Goal: Task Accomplishment & Management: Manage account settings

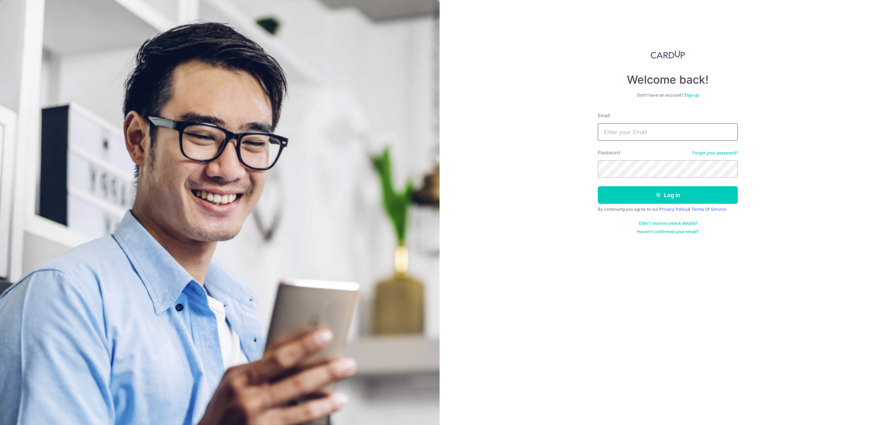
click at [627, 136] on input "Email" at bounding box center [668, 132] width 140 height 18
type input "[EMAIL_ADDRESS][DOMAIN_NAME]"
click at [642, 199] on button "Log in" at bounding box center [668, 195] width 140 height 18
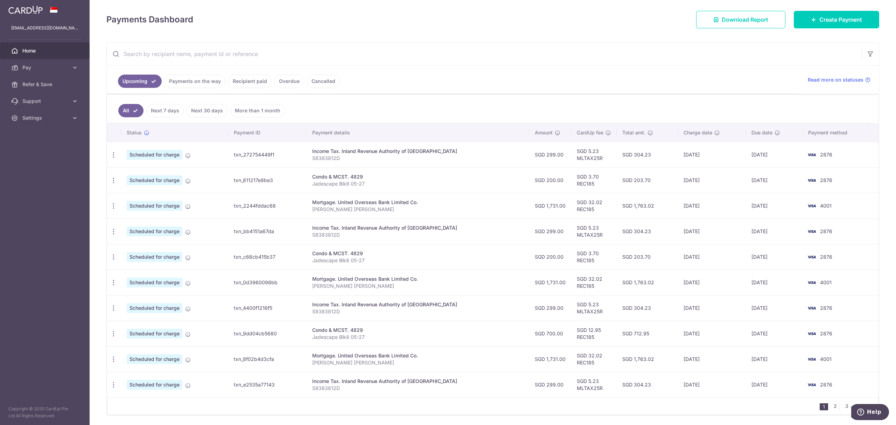
scroll to position [85, 0]
click at [112, 158] on icon "button" at bounding box center [113, 154] width 7 height 7
click at [128, 224] on span "Update payment" at bounding box center [151, 225] width 48 height 8
radio input "true"
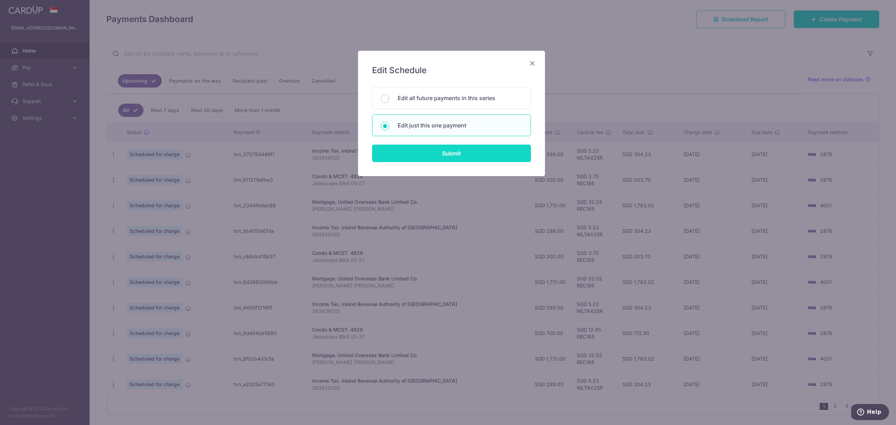
click at [415, 157] on input "Submit" at bounding box center [451, 154] width 159 height 18
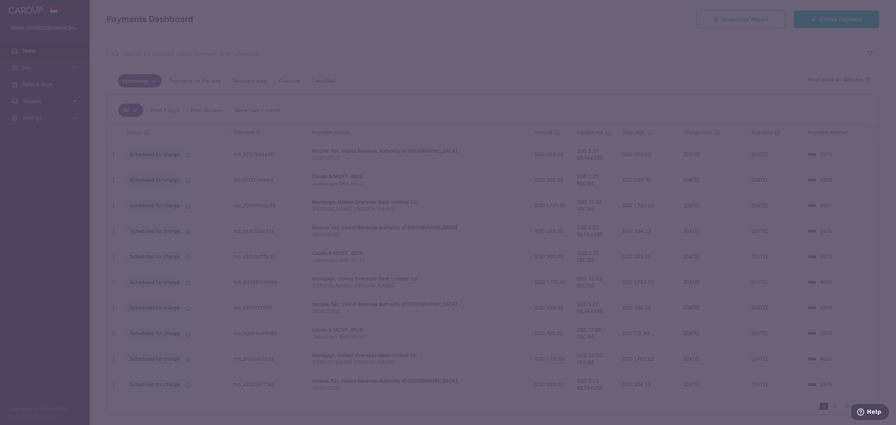
type input "REC185"
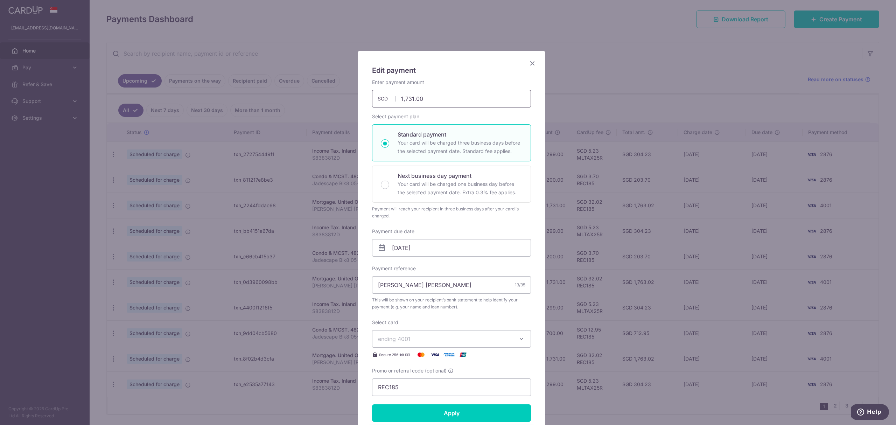
drag, startPoint x: 404, startPoint y: 100, endPoint x: 434, endPoint y: 101, distance: 30.1
click at [434, 101] on input "1,731.00" at bounding box center [451, 99] width 159 height 18
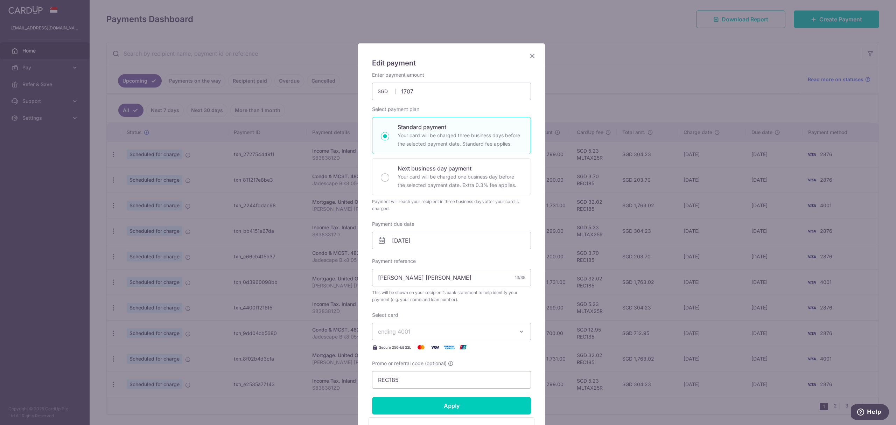
type input "1,707.00"
click at [535, 178] on div "Edit payment By clicking apply, you will make changes to all payments to United…" at bounding box center [451, 276] width 187 height 466
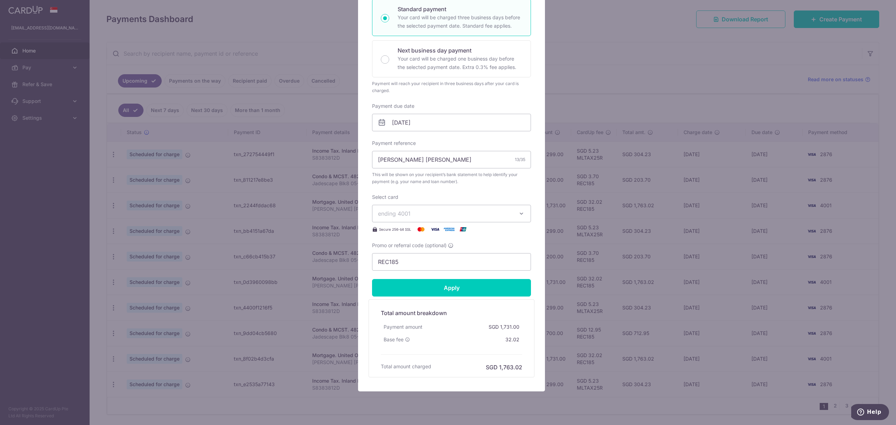
scroll to position [144, 0]
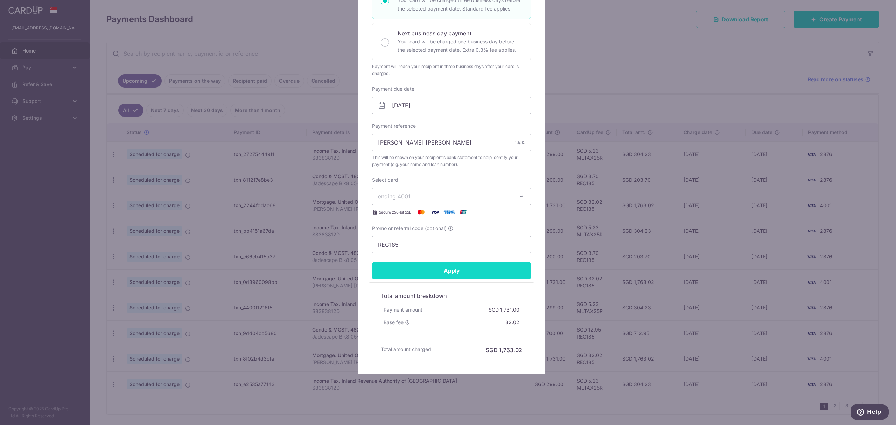
click at [398, 270] on input "Apply" at bounding box center [451, 271] width 159 height 18
type input "Successfully Applied"
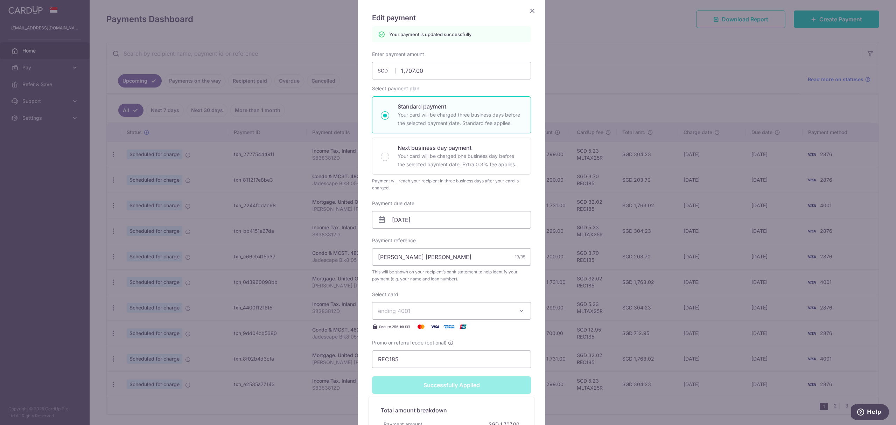
scroll to position [75, 0]
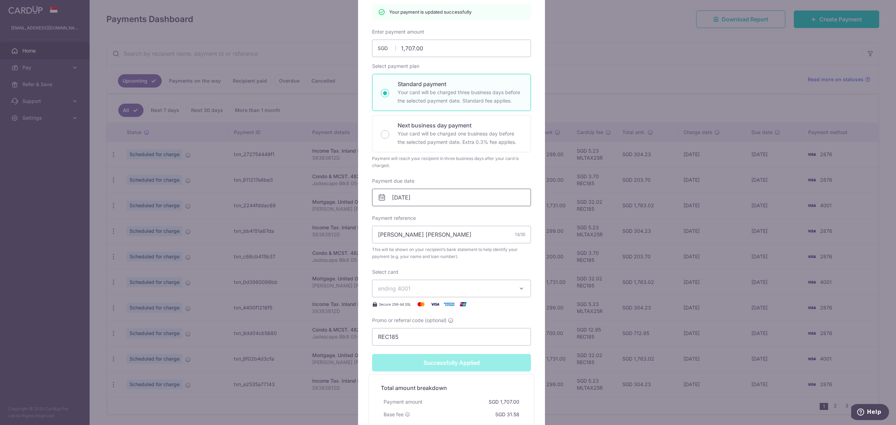
click at [426, 203] on input "[DATE]" at bounding box center [451, 198] width 159 height 18
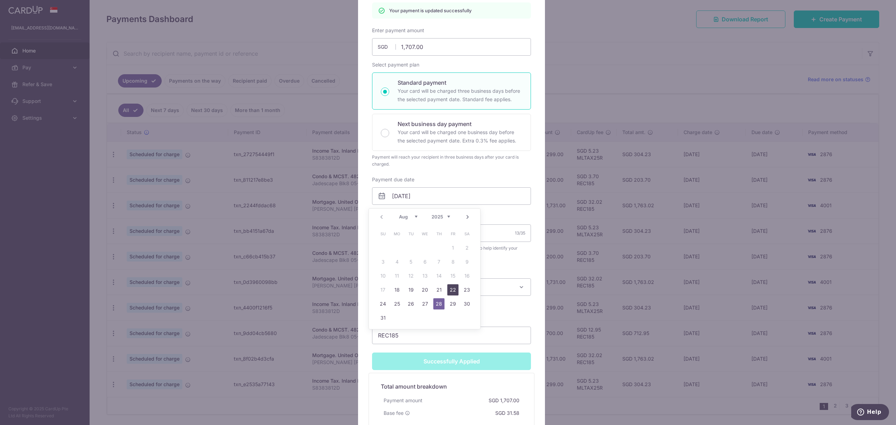
click at [454, 292] on link "22" at bounding box center [452, 289] width 11 height 11
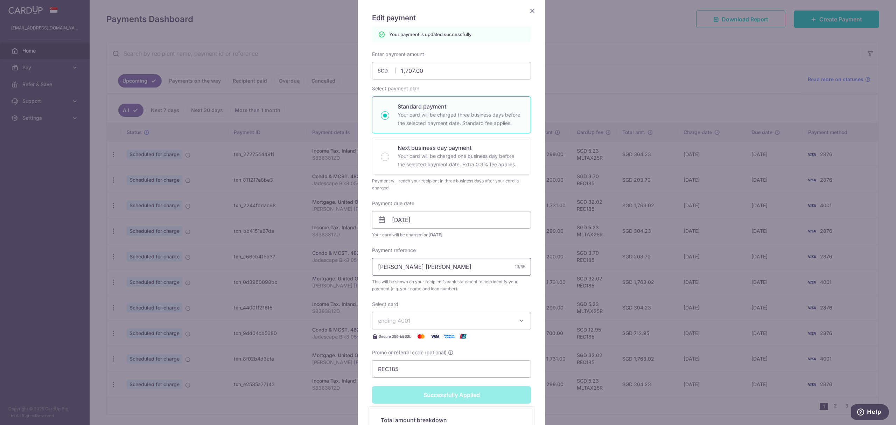
scroll to position [52, 0]
click at [441, 224] on input "22/08/2025" at bounding box center [451, 220] width 159 height 18
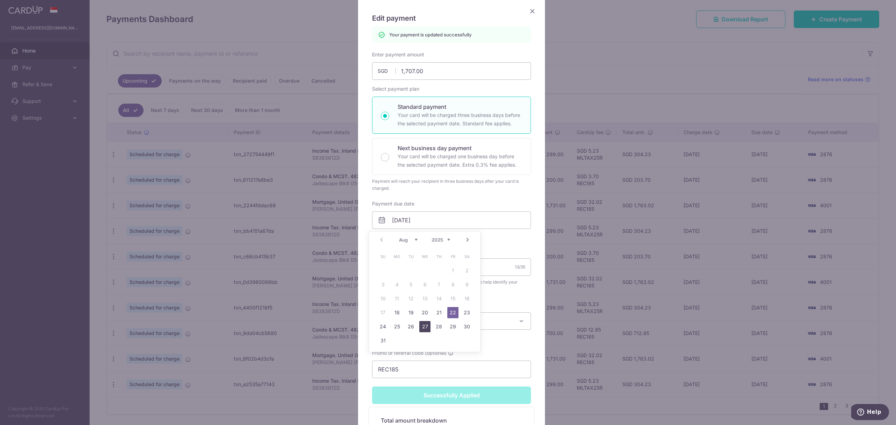
click at [423, 329] on link "27" at bounding box center [424, 326] width 11 height 11
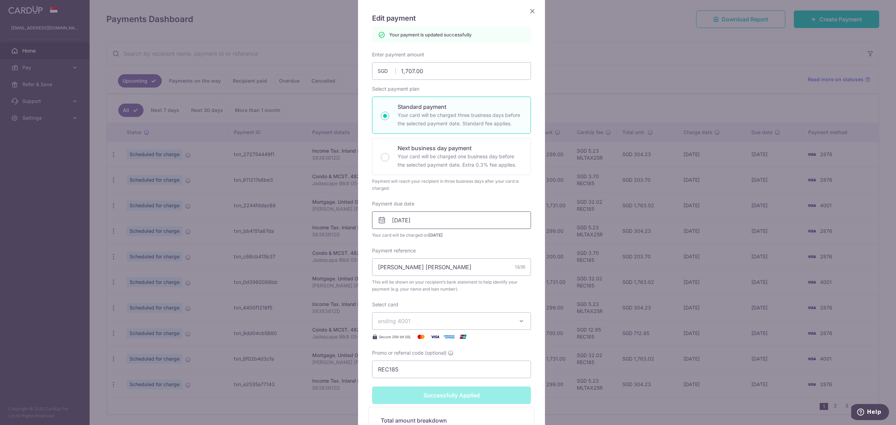
click at [431, 224] on input "27/08/2025" at bounding box center [451, 220] width 159 height 18
click at [440, 327] on link "28" at bounding box center [438, 326] width 11 height 11
click at [423, 224] on input "[DATE]" at bounding box center [451, 220] width 159 height 18
click at [425, 327] on link "27" at bounding box center [424, 326] width 11 height 11
click at [427, 222] on input "27/08/2025" at bounding box center [451, 220] width 159 height 18
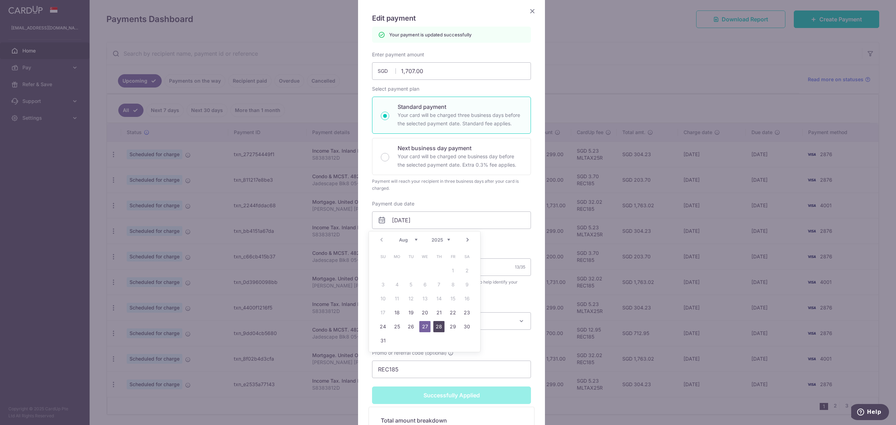
click at [436, 330] on link "28" at bounding box center [438, 326] width 11 height 11
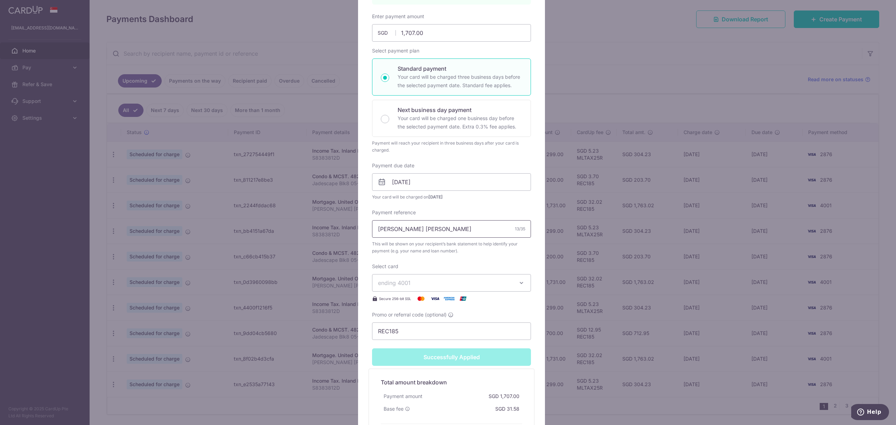
scroll to position [92, 0]
click at [423, 181] on input "[DATE]" at bounding box center [451, 181] width 159 height 18
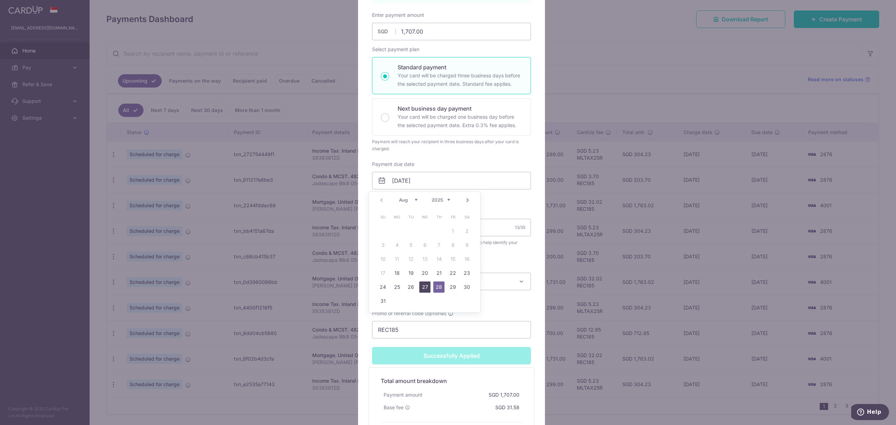
click at [426, 284] on link "27" at bounding box center [424, 286] width 11 height 11
click at [428, 180] on input "27/08/2025" at bounding box center [451, 181] width 159 height 18
click at [442, 285] on link "28" at bounding box center [438, 286] width 11 height 11
type input "[DATE]"
click at [472, 201] on div "Enter payment amount 1,707.00 1707.00 SGD To change the payment amount, please …" at bounding box center [451, 175] width 159 height 327
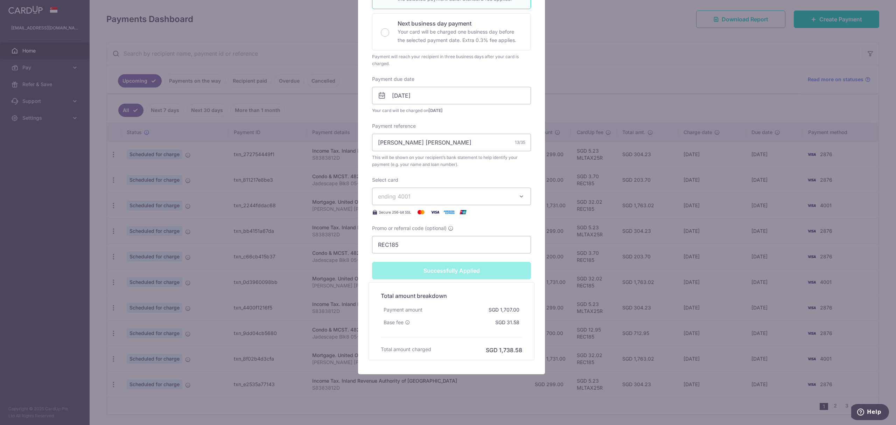
scroll to position [178, 0]
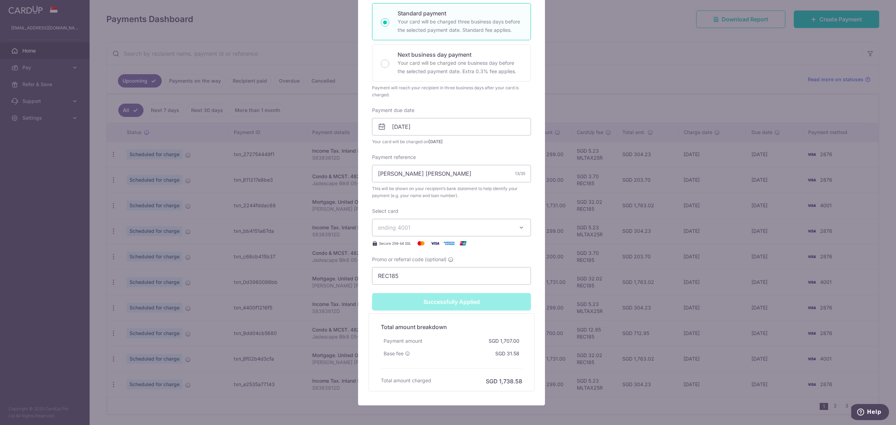
click at [465, 304] on div "Successfully Applied" at bounding box center [451, 302] width 167 height 18
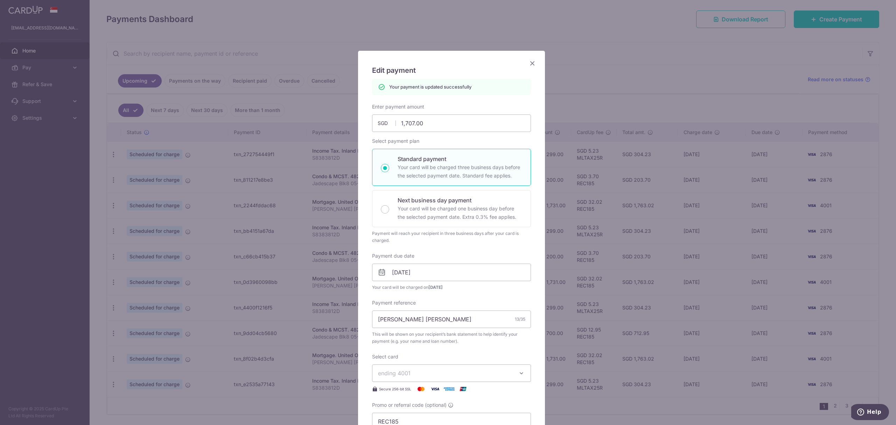
click at [528, 65] on icon "Close" at bounding box center [532, 63] width 8 height 9
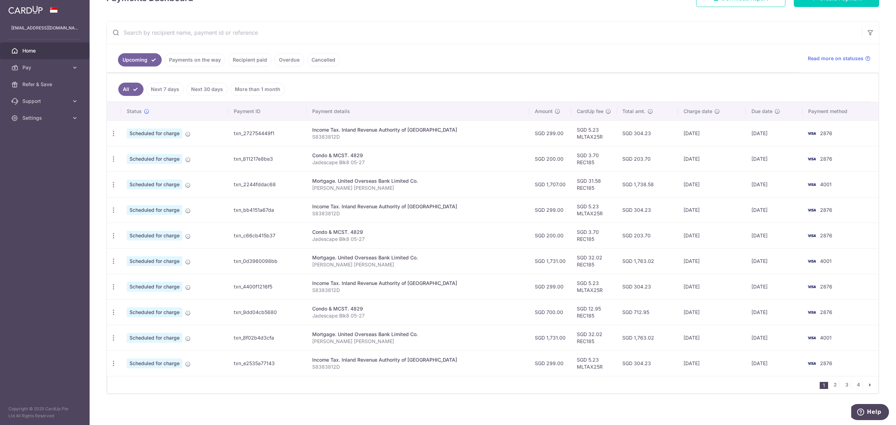
scroll to position [119, 0]
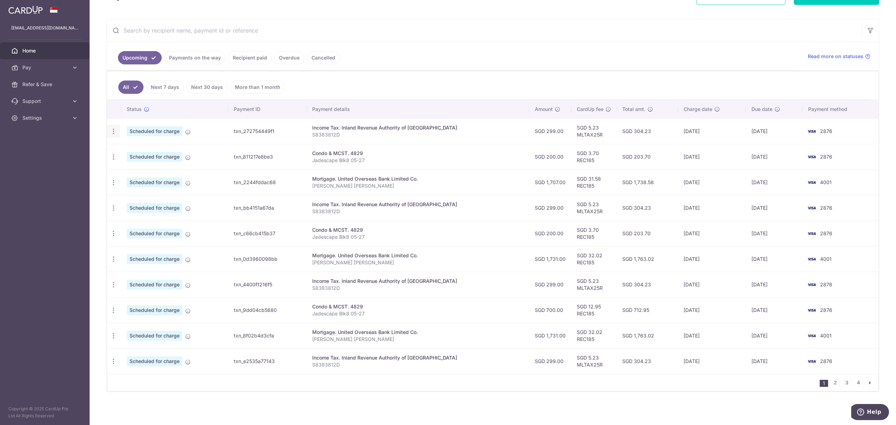
click at [115, 132] on icon "button" at bounding box center [113, 131] width 7 height 7
click at [140, 153] on span "Update payment" at bounding box center [151, 150] width 48 height 8
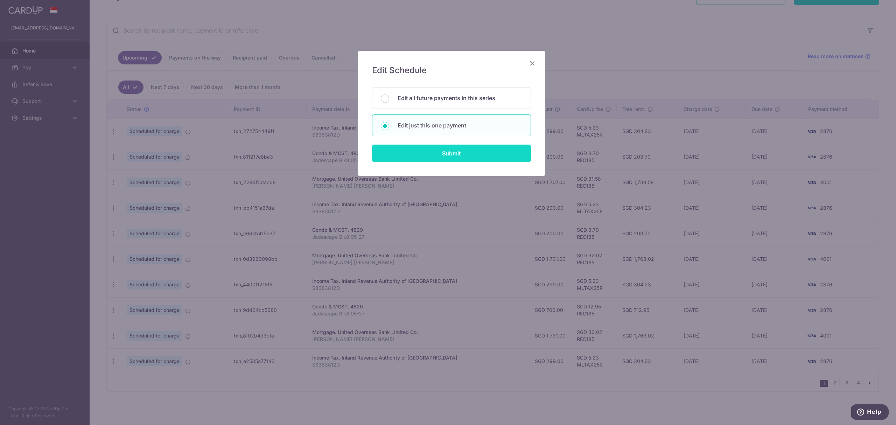
click at [459, 153] on input "Submit" at bounding box center [451, 154] width 159 height 18
radio input "true"
type input "299.00"
type input "[DATE]"
type input "S8383812D"
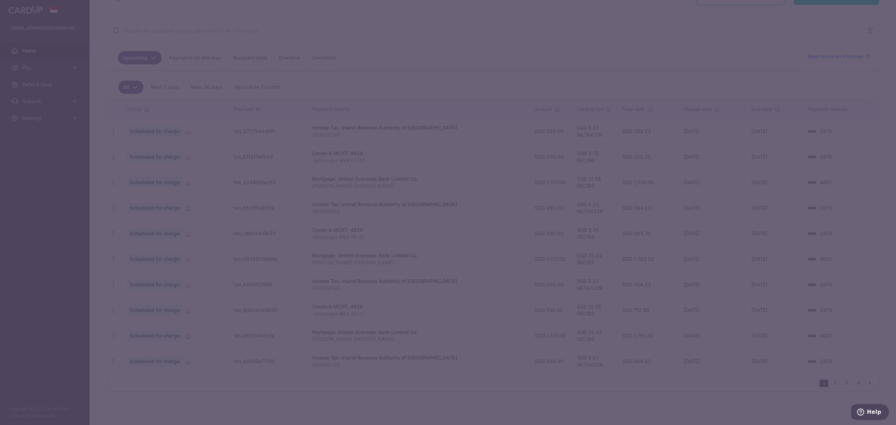
type input "MLTAX25R"
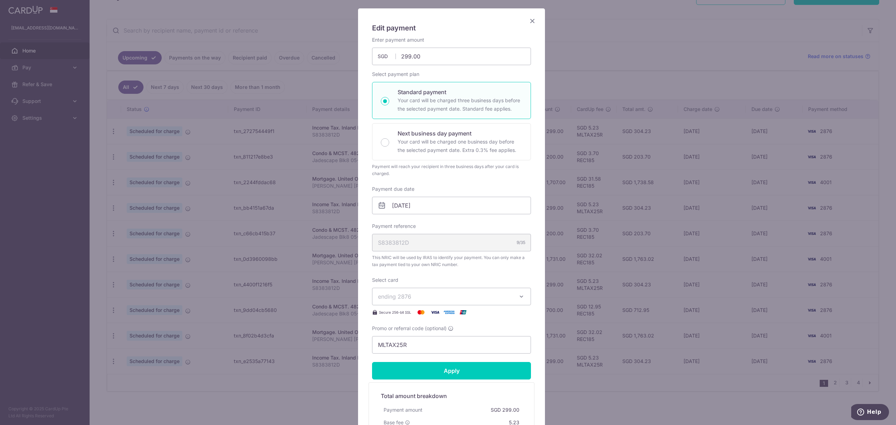
scroll to position [144, 0]
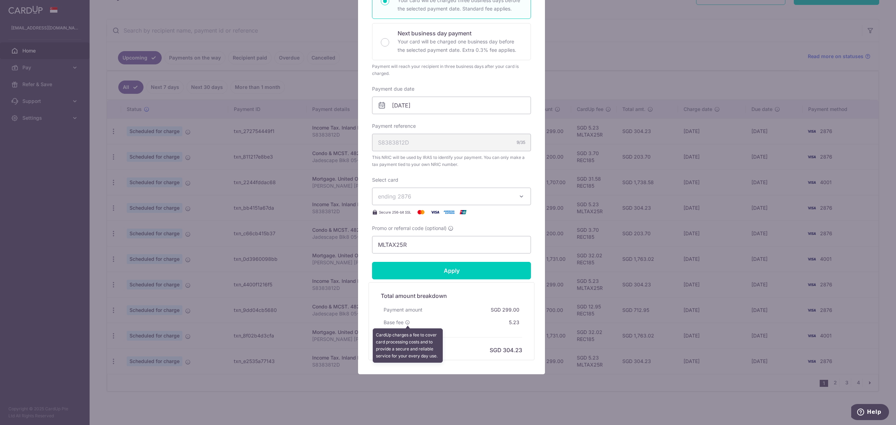
click at [405, 321] on icon at bounding box center [407, 322] width 5 height 5
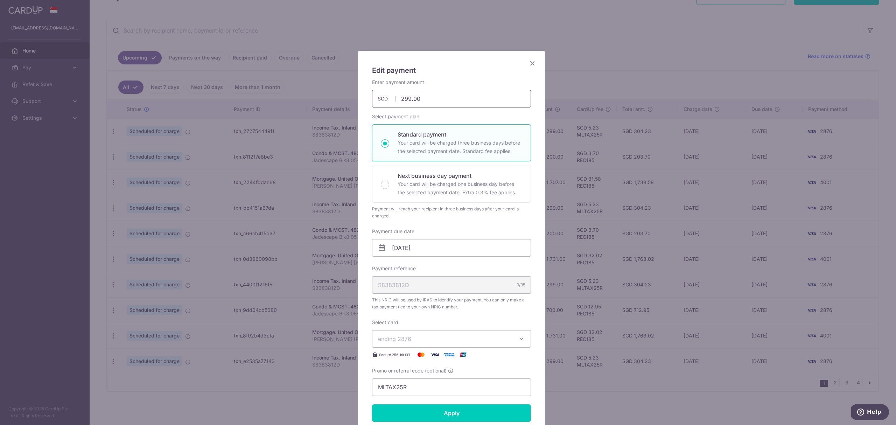
drag, startPoint x: 424, startPoint y: 101, endPoint x: 369, endPoint y: 96, distance: 55.2
click at [372, 96] on input "299.00" at bounding box center [451, 99] width 159 height 18
type input "1,070.00"
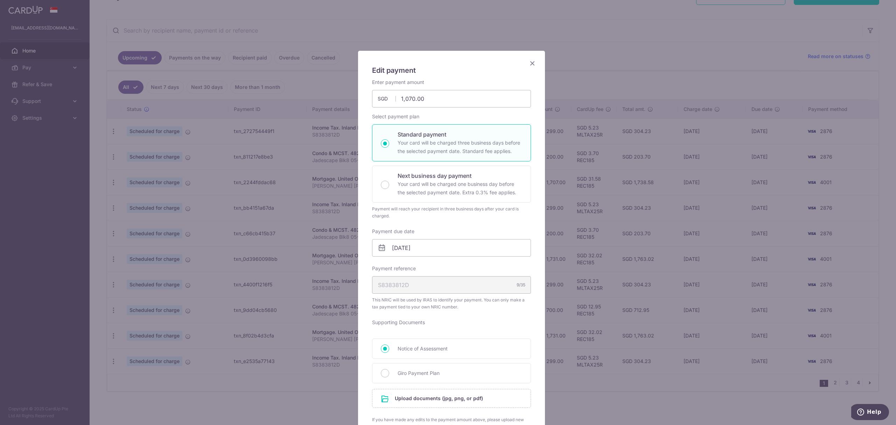
click at [455, 113] on div "Select payment plan Standard payment Your card will be charged three business d…" at bounding box center [451, 166] width 159 height 106
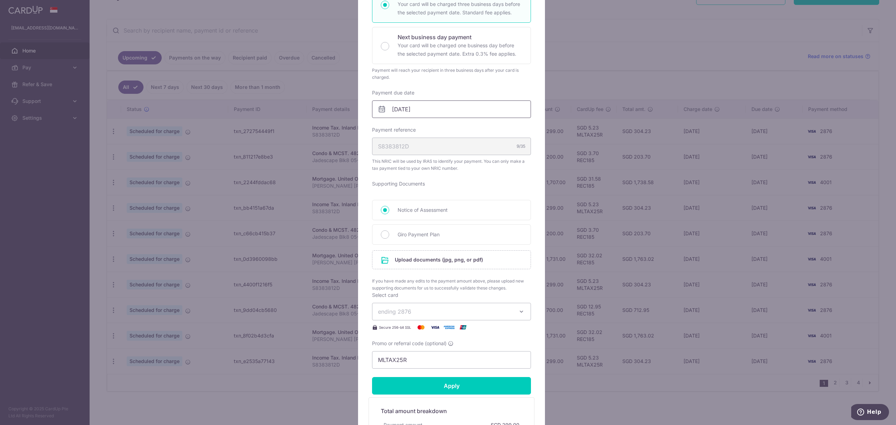
scroll to position [139, 0]
click at [461, 390] on input "Apply" at bounding box center [451, 386] width 159 height 18
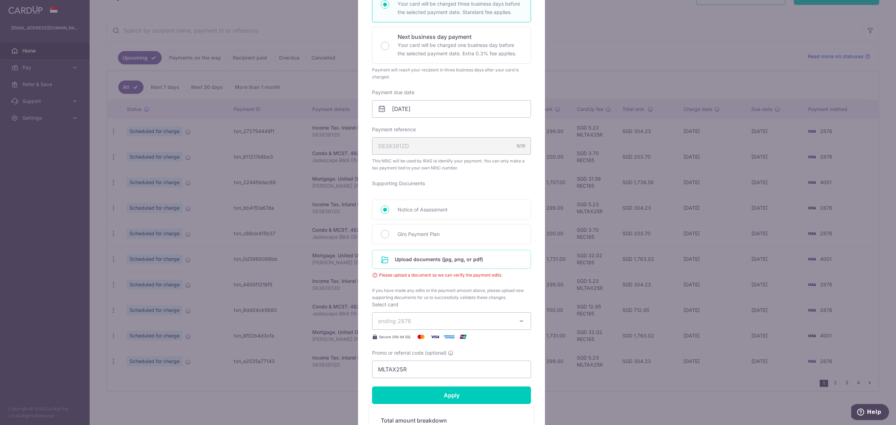
click at [399, 263] on input "file" at bounding box center [451, 259] width 158 height 18
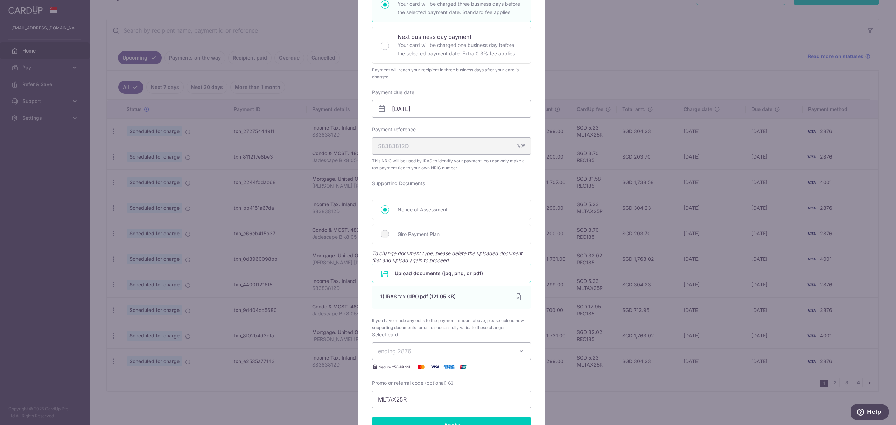
click at [433, 276] on input "file" at bounding box center [451, 273] width 158 height 18
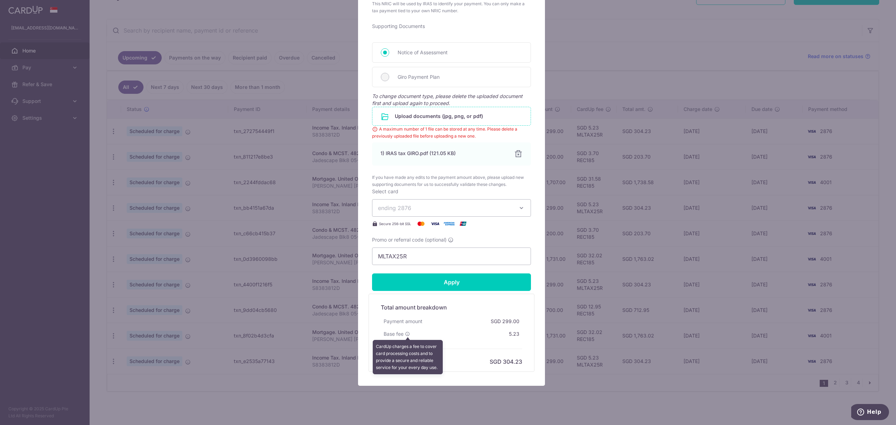
scroll to position [310, 0]
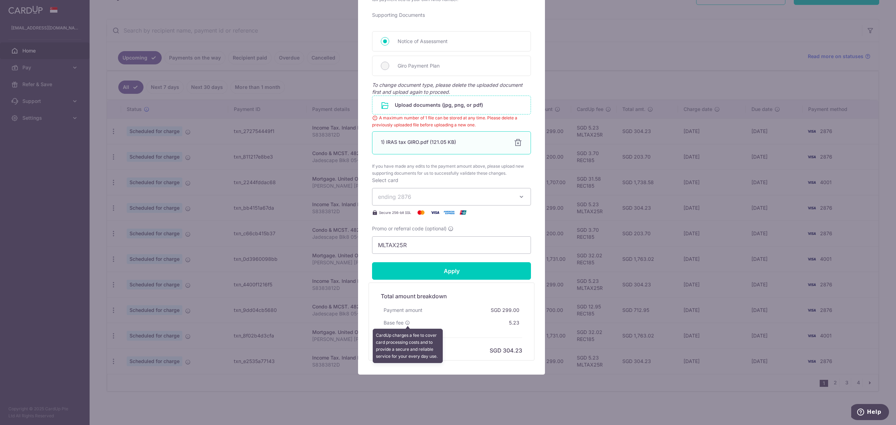
click at [441, 142] on div "1) IRAS tax GIRO.pdf (121.05 KB)" at bounding box center [443, 142] width 125 height 7
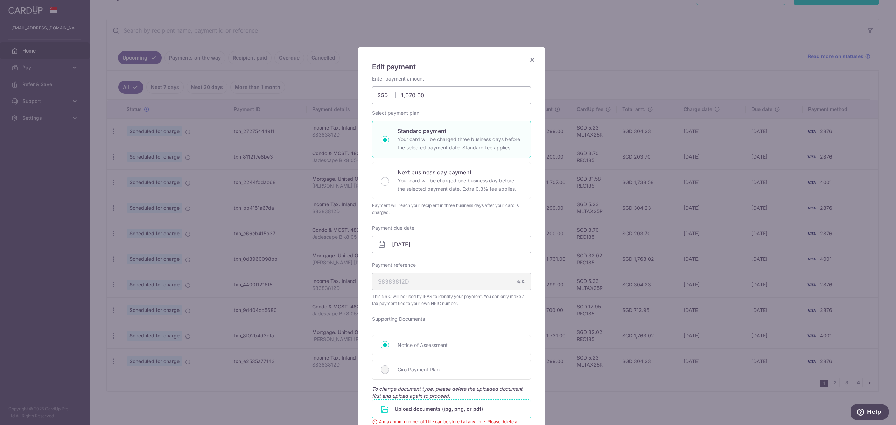
scroll to position [0, 0]
click at [530, 64] on icon "Close" at bounding box center [532, 63] width 8 height 9
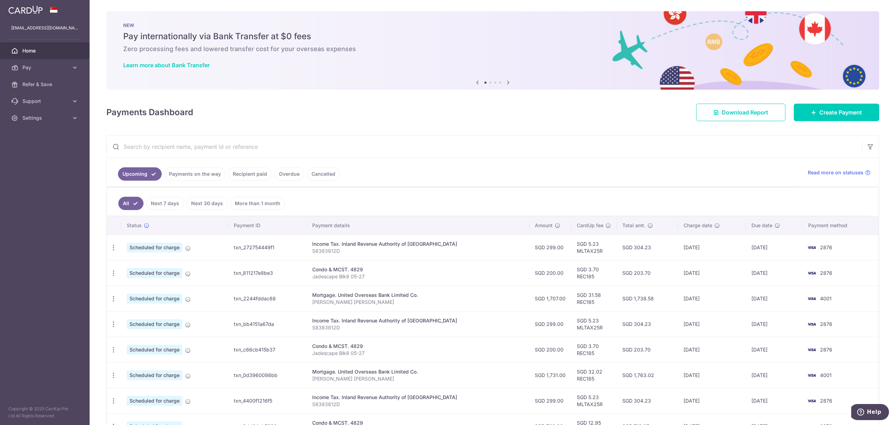
scroll to position [47, 0]
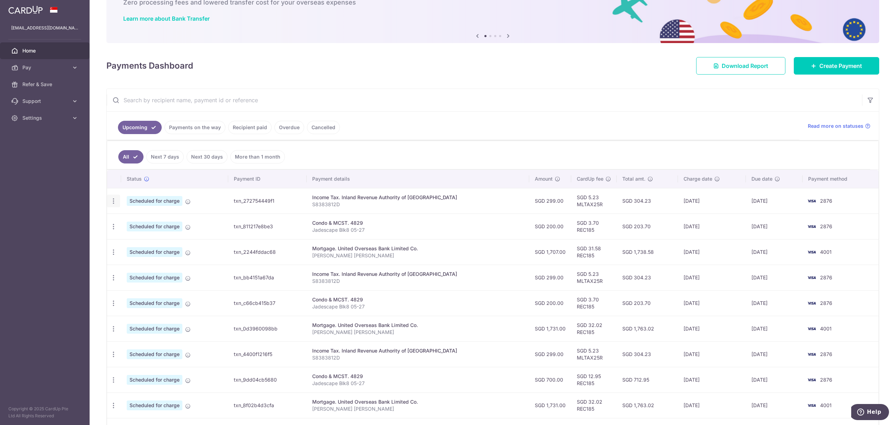
click at [116, 201] on icon "button" at bounding box center [113, 200] width 7 height 7
click at [128, 222] on span "Update payment" at bounding box center [151, 220] width 48 height 8
radio input "true"
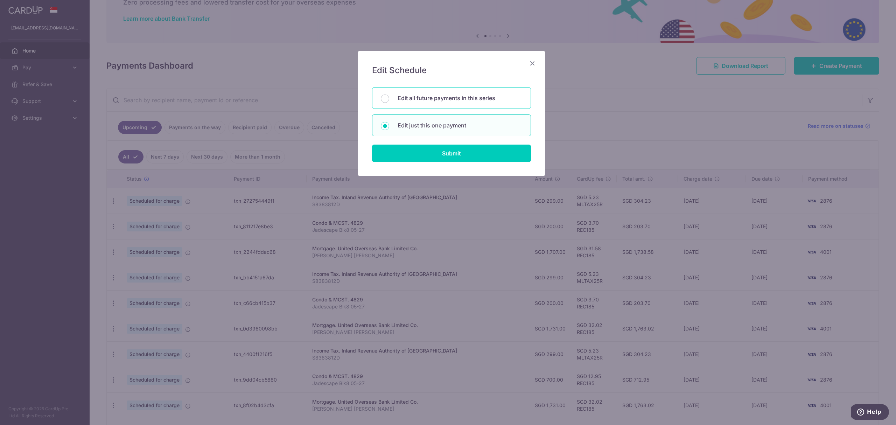
click at [433, 104] on div "Edit all future payments in this series" at bounding box center [451, 98] width 159 height 22
radio input "true"
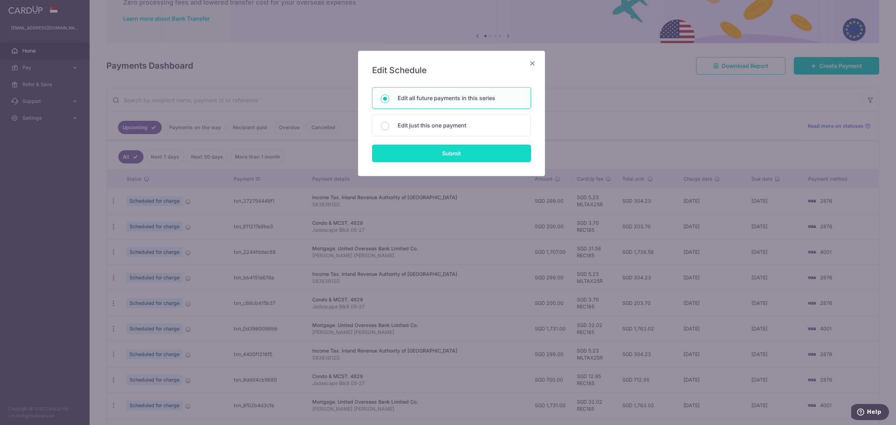
click at [433, 151] on input "Submit" at bounding box center [451, 154] width 159 height 18
radio input "true"
type input "299.00"
type input "S8383812D"
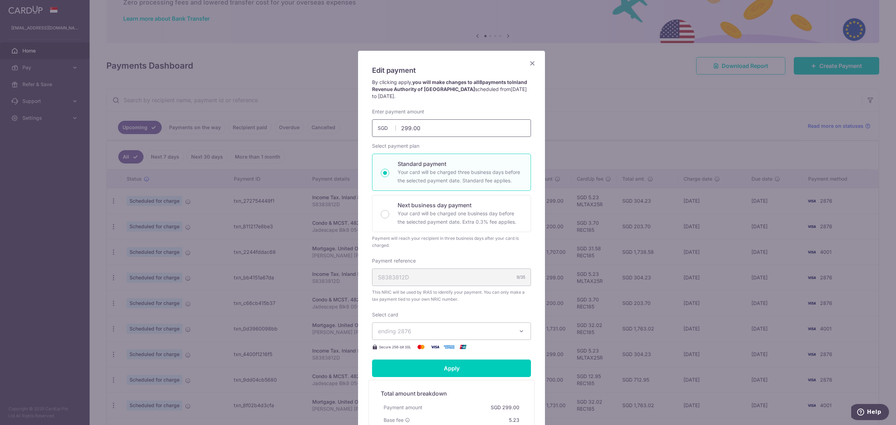
drag, startPoint x: 419, startPoint y: 131, endPoint x: 381, endPoint y: 125, distance: 38.5
click at [381, 125] on div "299.00 299.00 SGD" at bounding box center [451, 128] width 159 height 18
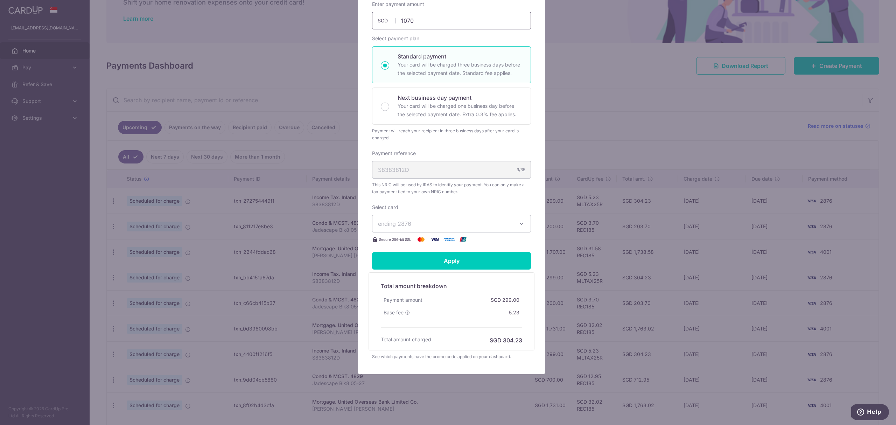
scroll to position [108, 0]
type input "1,070.00"
click at [461, 263] on form "By clicking apply, you will make changes to all 8 payments to Inland Revenue Au…" at bounding box center [451, 165] width 159 height 389
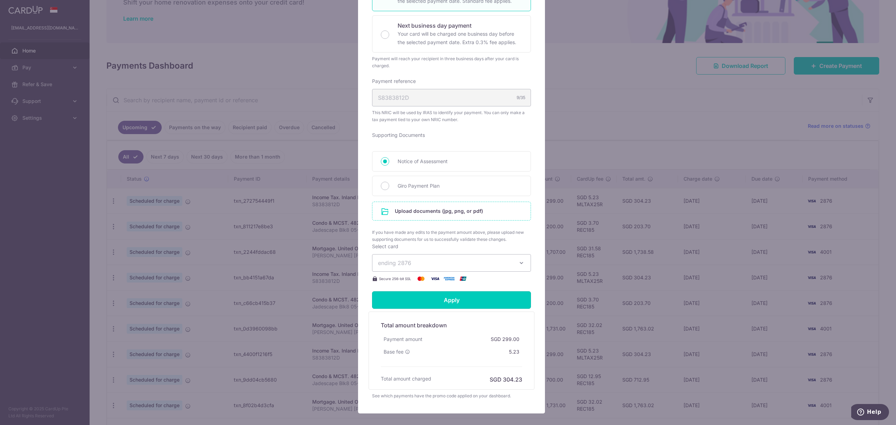
scroll to position [180, 0]
click at [453, 206] on input "file" at bounding box center [451, 211] width 158 height 18
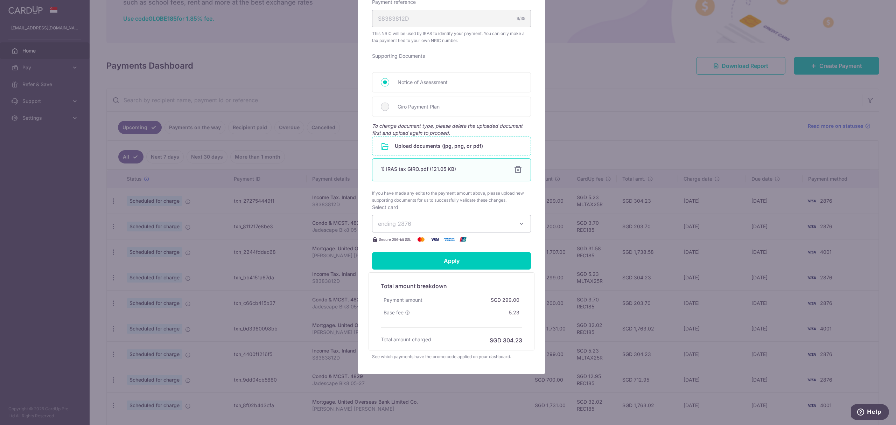
scroll to position [261, 0]
click at [429, 257] on input "Apply" at bounding box center [451, 261] width 159 height 18
type input "Successfully Applied"
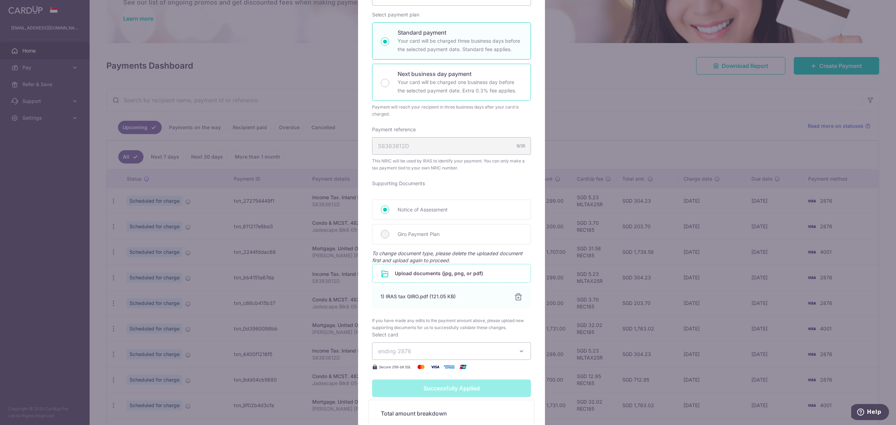
scroll to position [0, 0]
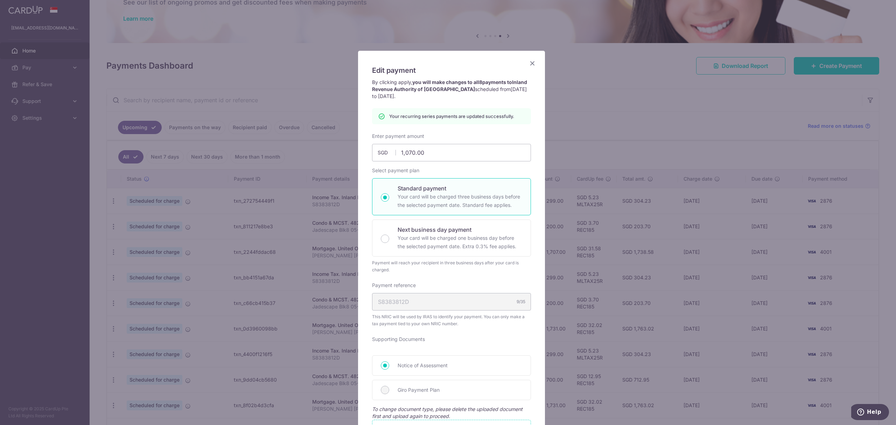
click at [531, 61] on icon "Close" at bounding box center [532, 63] width 8 height 9
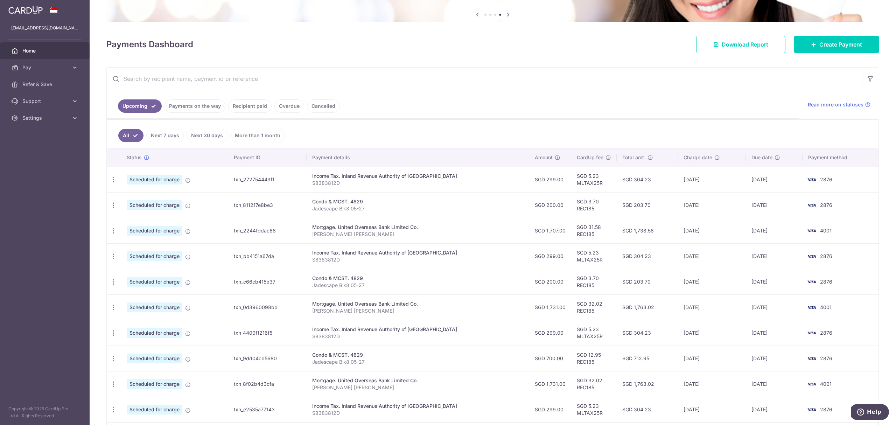
scroll to position [97, 0]
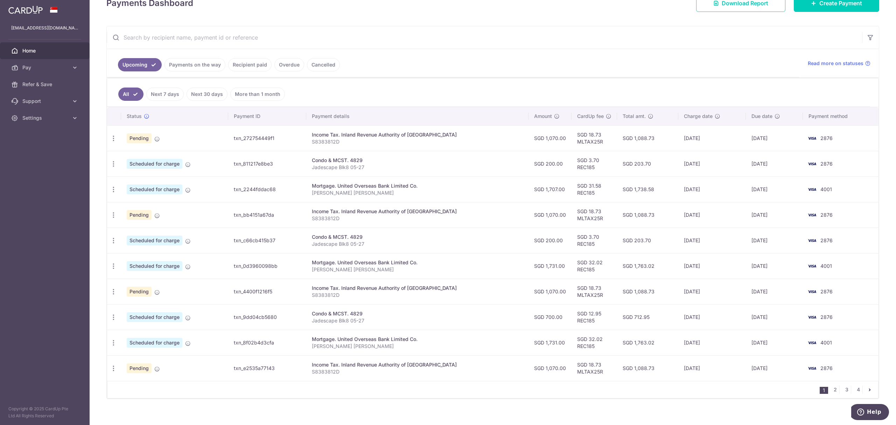
scroll to position [119, 0]
